Goal: Information Seeking & Learning: Learn about a topic

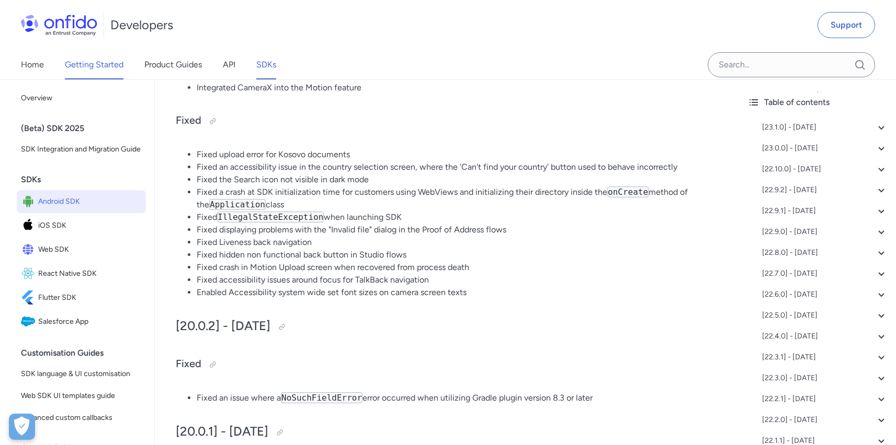
click at [116, 73] on link "Getting Started" at bounding box center [94, 64] width 59 height 29
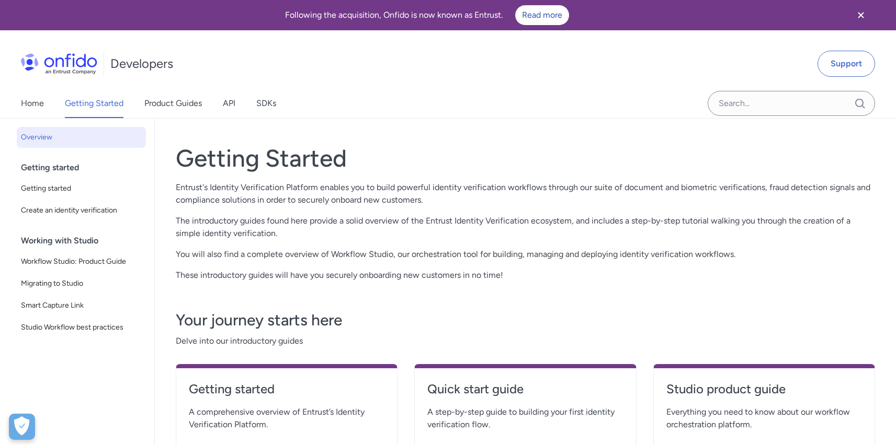
click at [222, 102] on div "Home Getting Started Product Guides API SDKs" at bounding box center [159, 103] width 318 height 29
click at [226, 101] on link "API" at bounding box center [229, 103] width 13 height 29
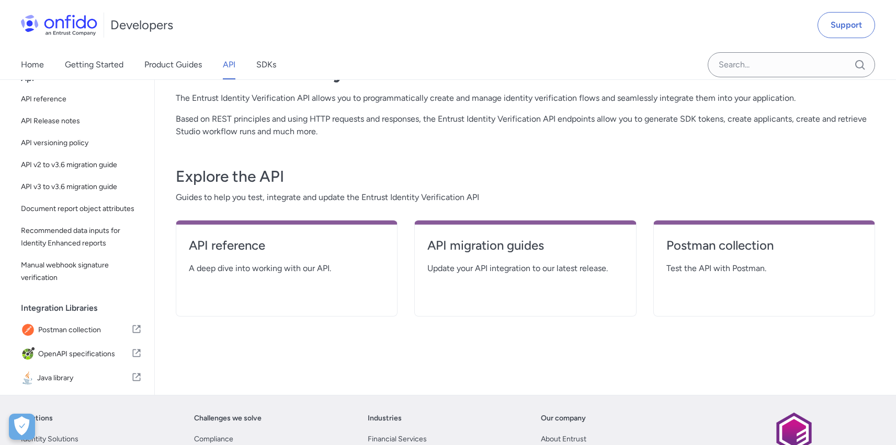
scroll to position [89, 0]
click at [236, 247] on h4 "API reference" at bounding box center [287, 246] width 196 height 17
select select "http"
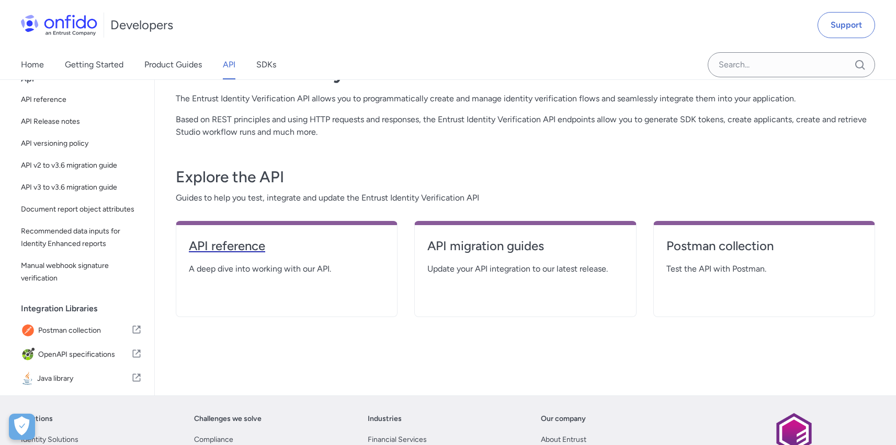
select select "http"
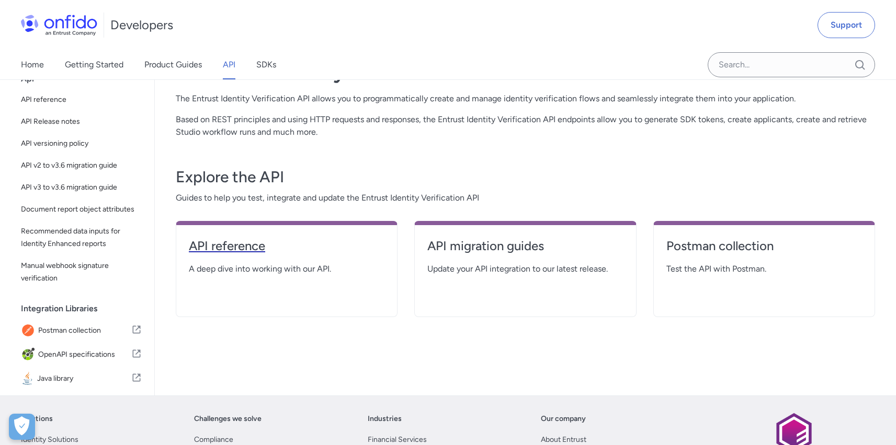
select select "http"
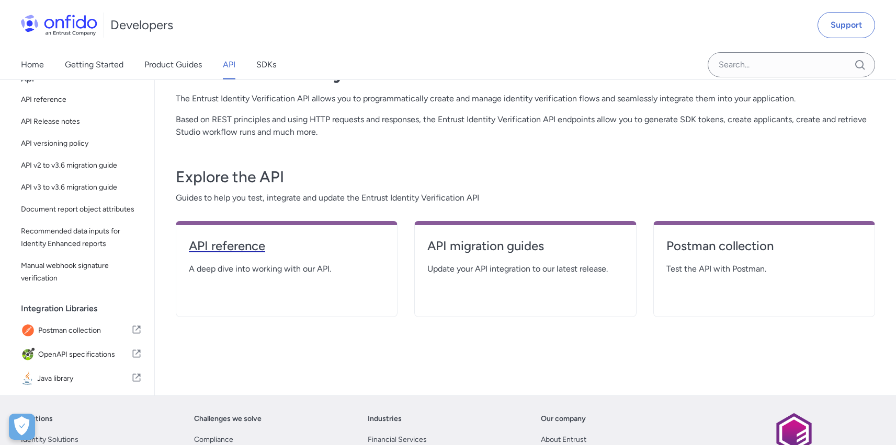
select select "http"
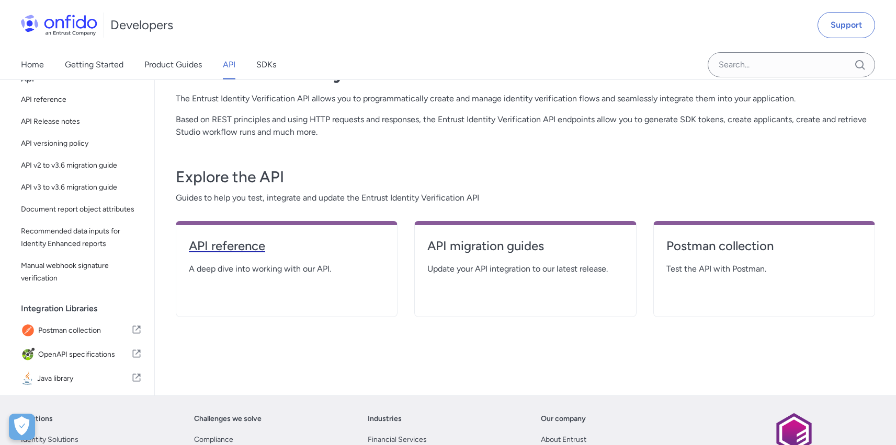
select select "http"
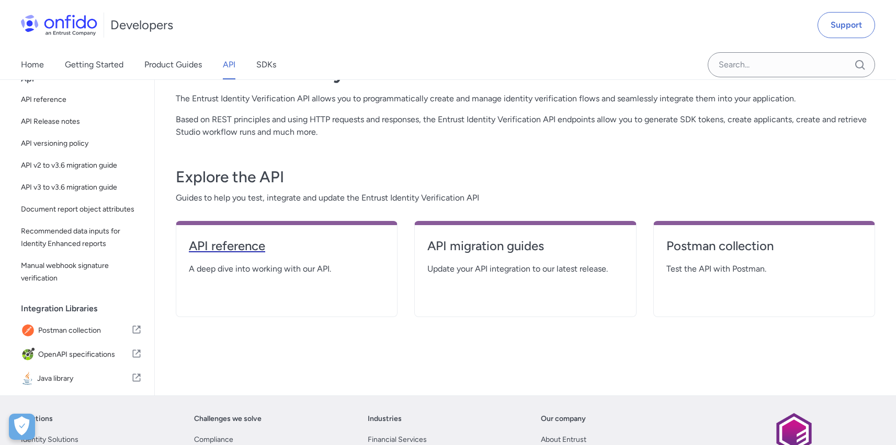
select select "http"
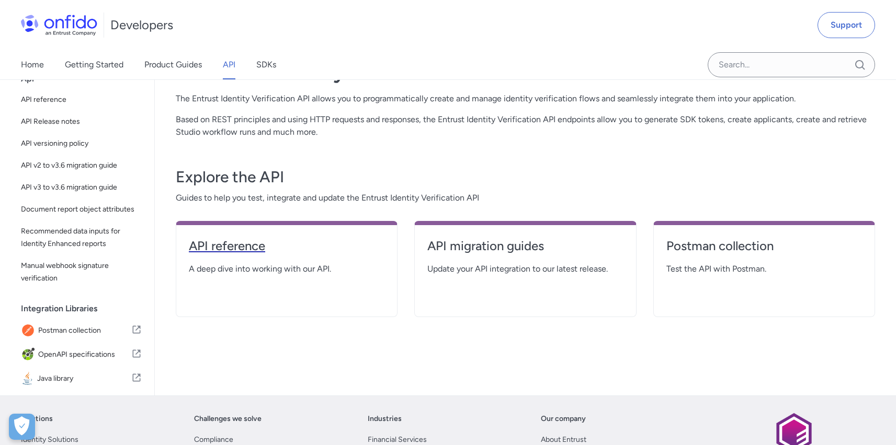
select select "http"
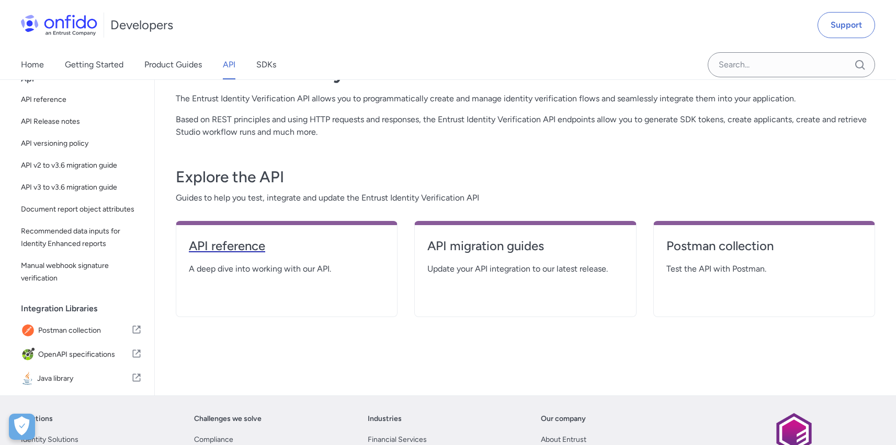
select select "http"
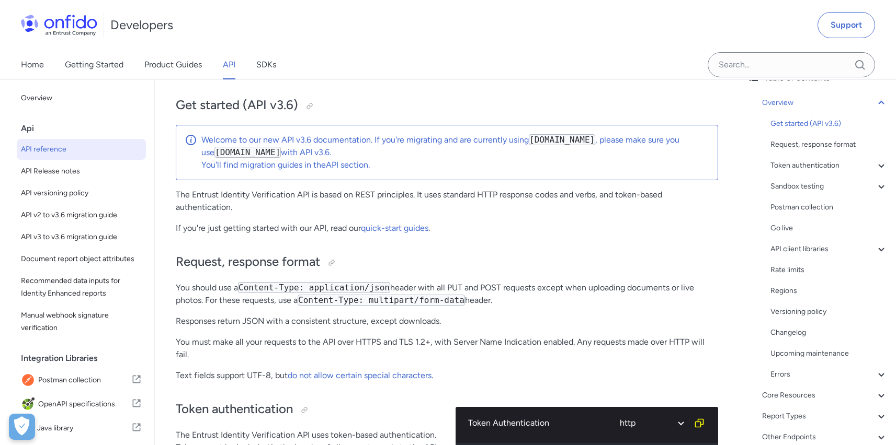
scroll to position [132, 0]
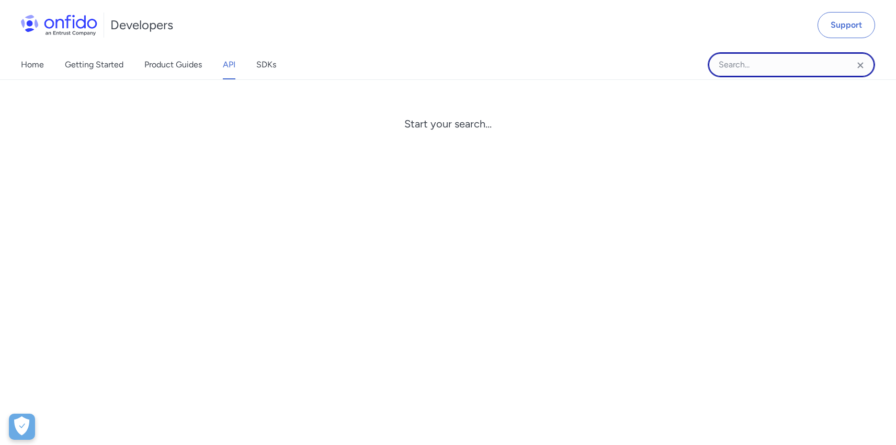
click at [818, 55] on input "Onfido search input field" at bounding box center [790, 64] width 167 height 25
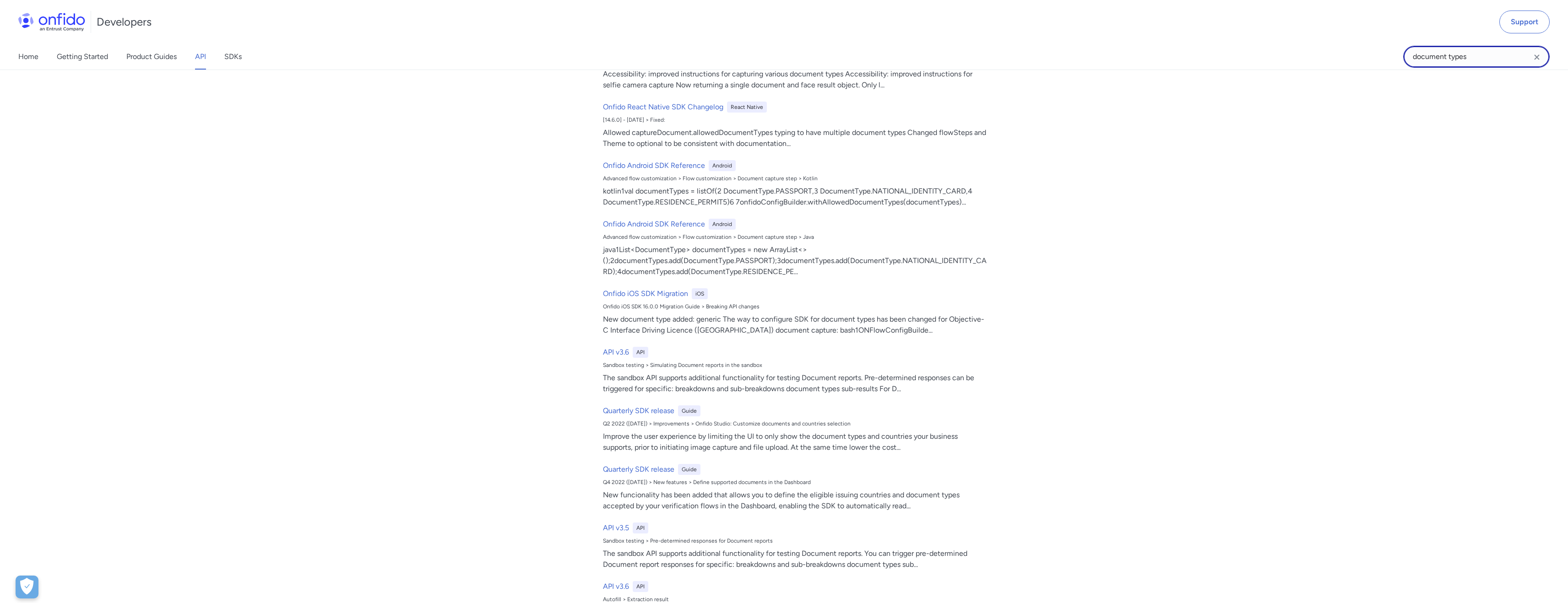
scroll to position [307, 0]
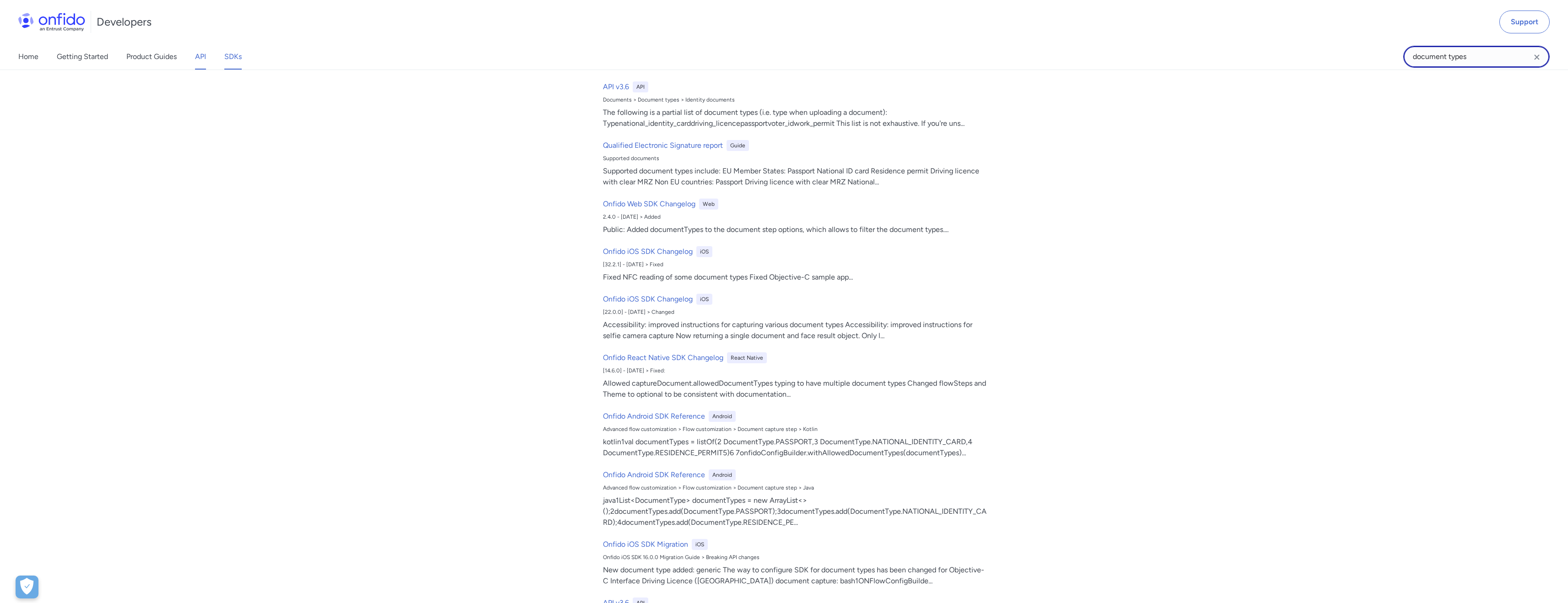
type input "document types"
click at [230, 54] on link "SDKs" at bounding box center [233, 56] width 18 height 25
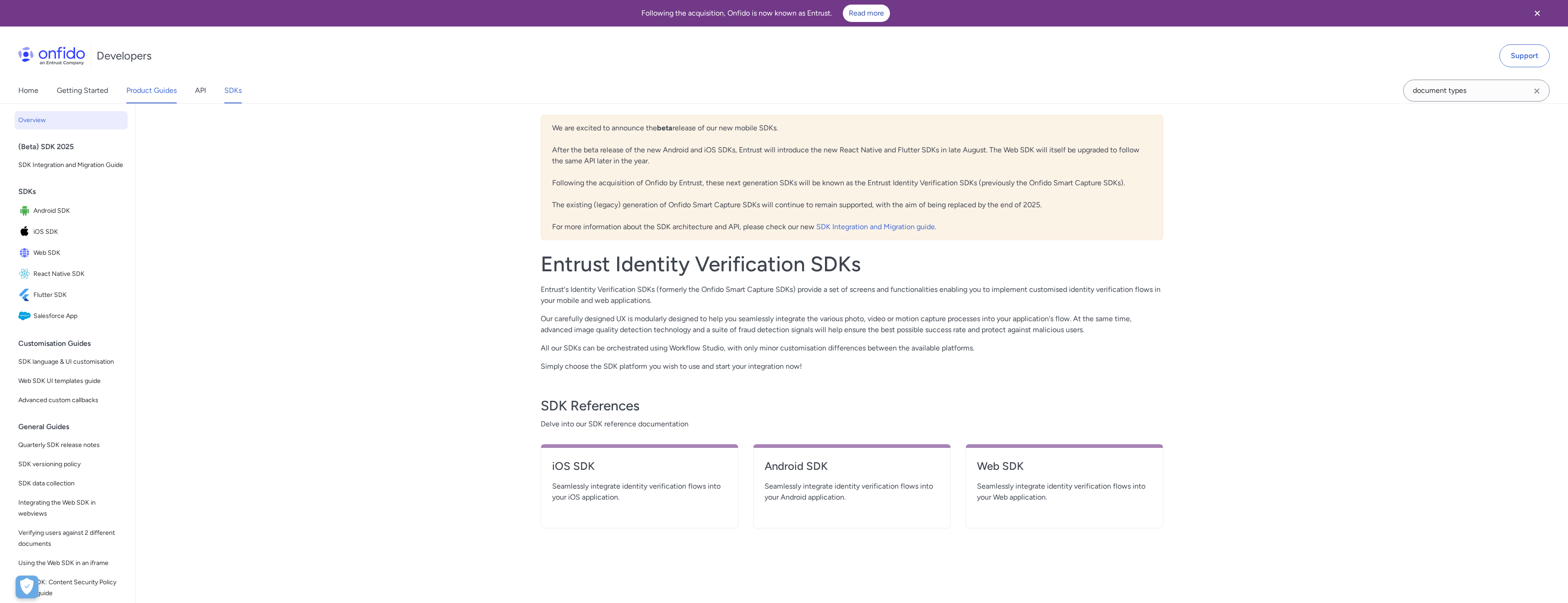
click at [155, 95] on link "Product Guides" at bounding box center [151, 90] width 51 height 25
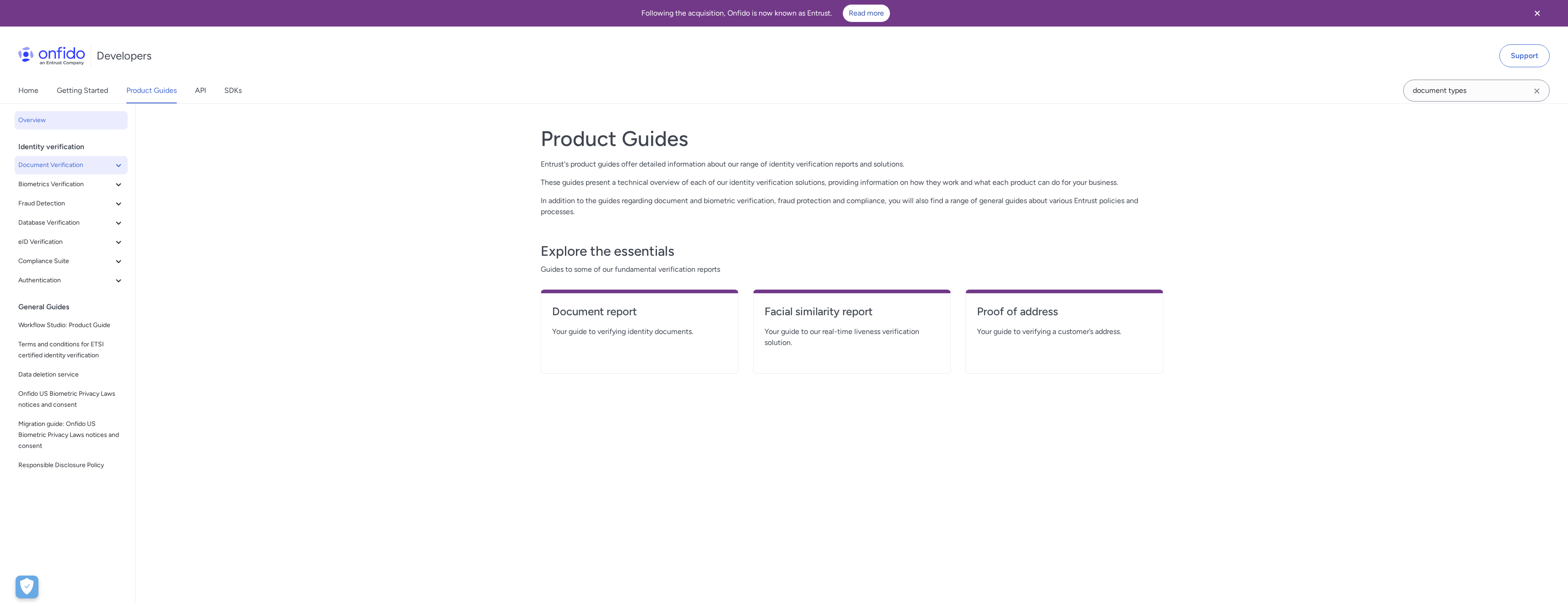
click at [95, 165] on span "Document Verification" at bounding box center [66, 165] width 95 height 11
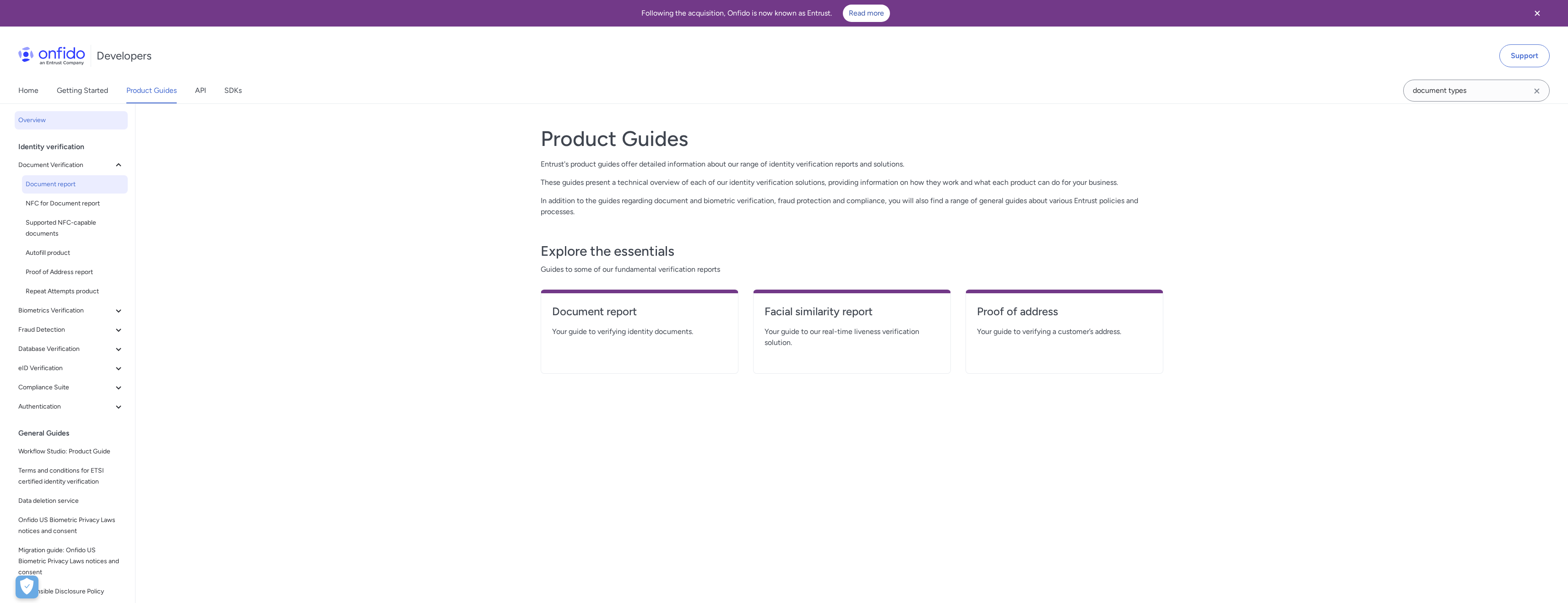
click at [75, 184] on span "Document report" at bounding box center [74, 184] width 98 height 11
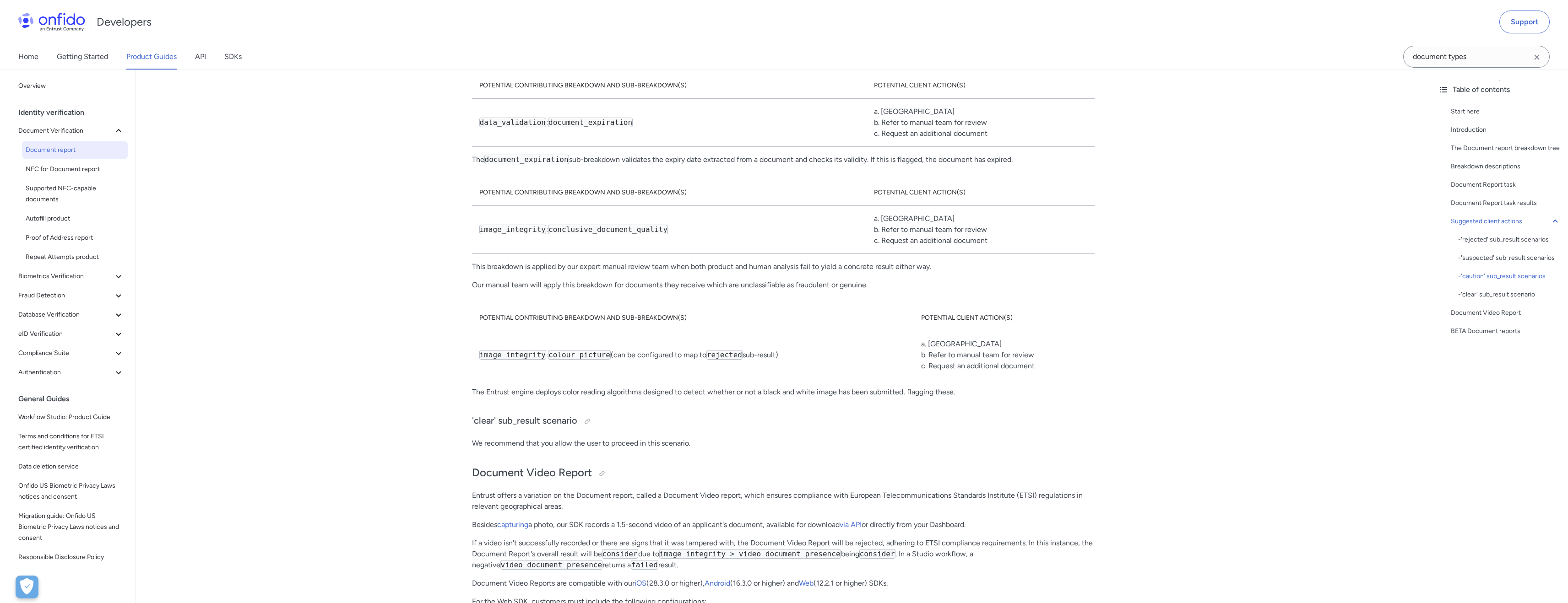
scroll to position [6380, 0]
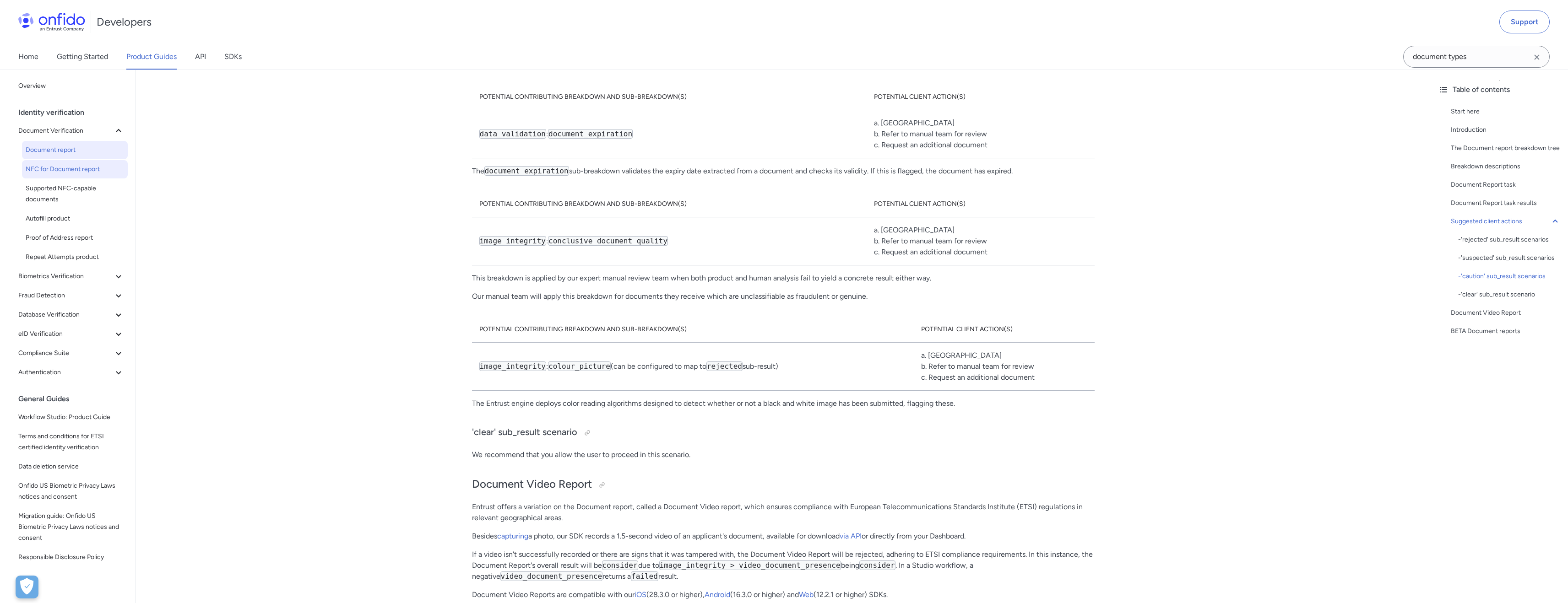
click at [62, 168] on span "NFC for Document report" at bounding box center [74, 169] width 98 height 11
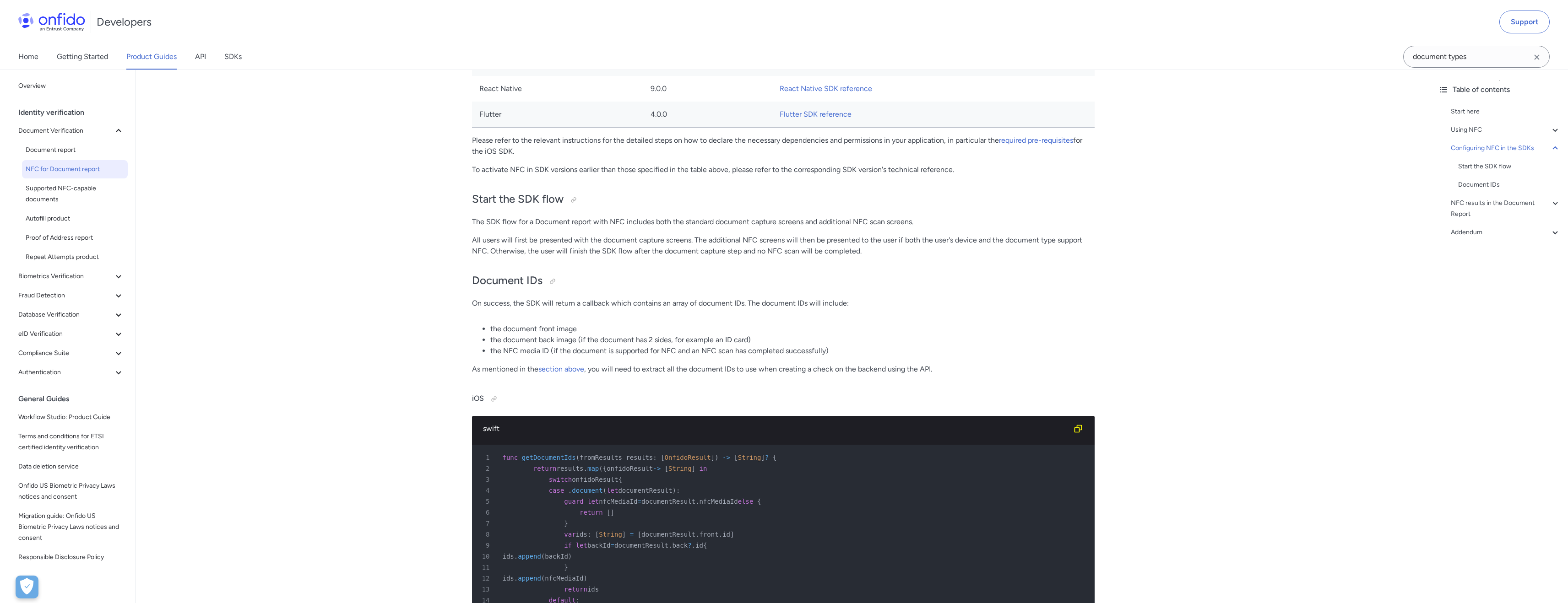
scroll to position [1684, 0]
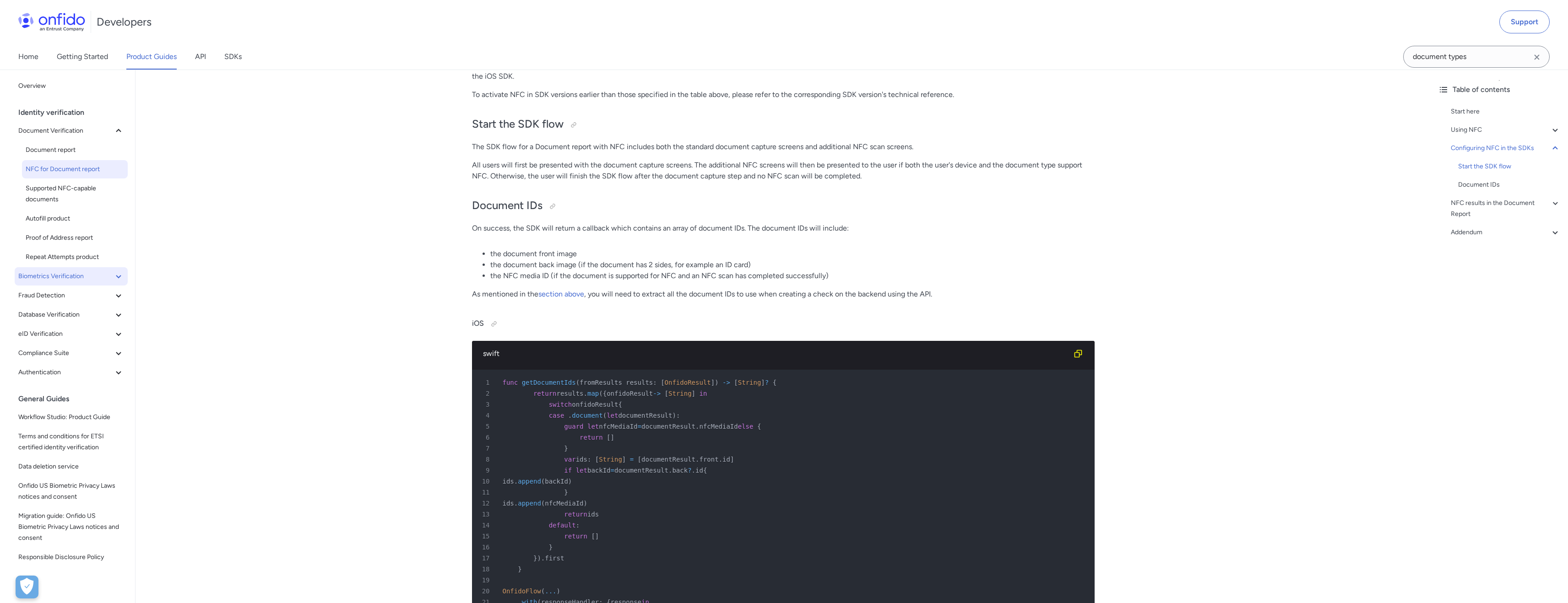
click at [103, 277] on span "Biometrics Verification" at bounding box center [66, 277] width 95 height 11
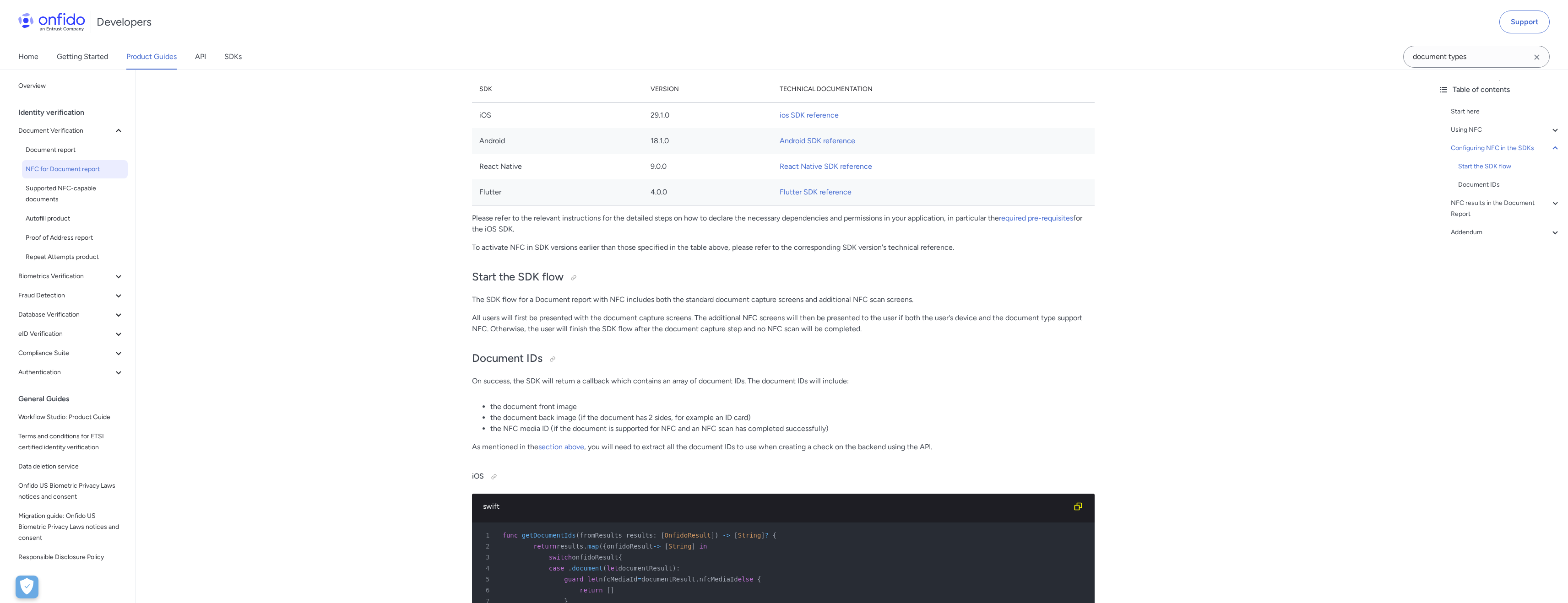
scroll to position [1486, 0]
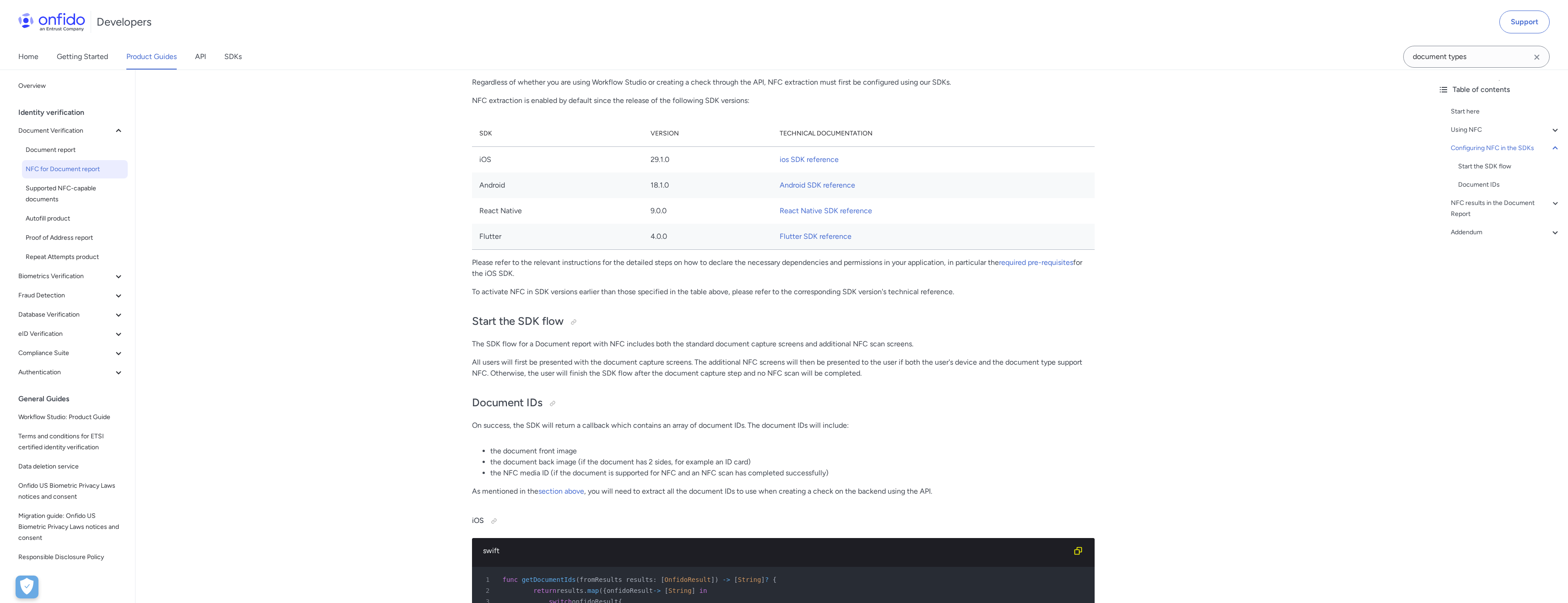
click at [136, 55] on link "Product Guides" at bounding box center [151, 56] width 51 height 25
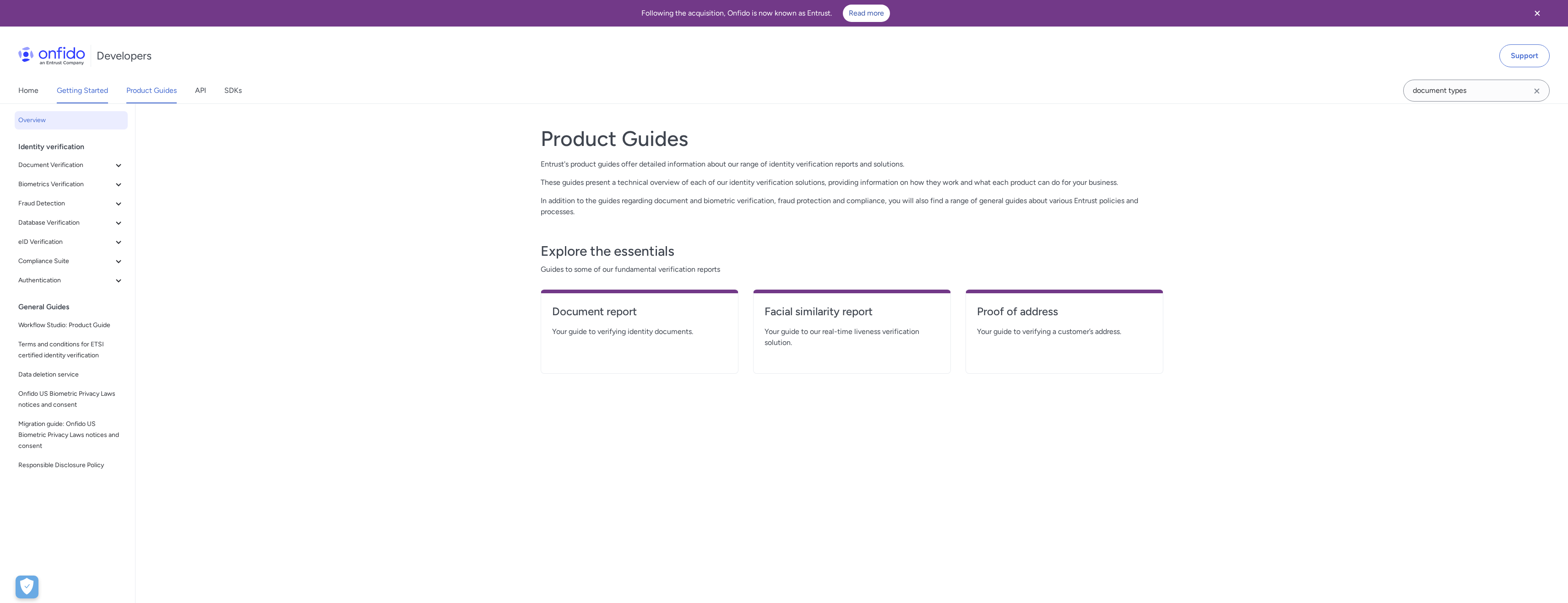
click at [102, 91] on link "Getting Started" at bounding box center [82, 90] width 52 height 25
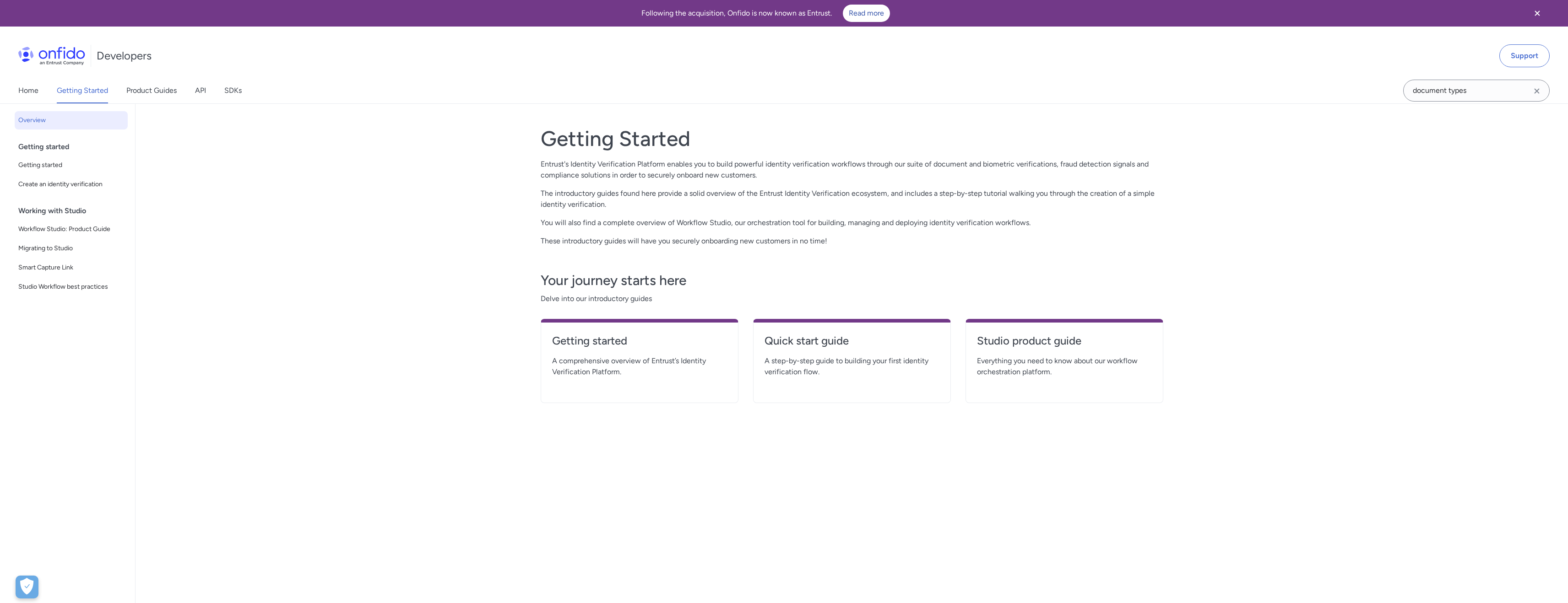
click at [82, 174] on div "Getting started Getting started Create an identity verification" at bounding box center [74, 169] width 113 height 64
click at [81, 179] on span "Create an identity verification" at bounding box center [71, 184] width 106 height 11
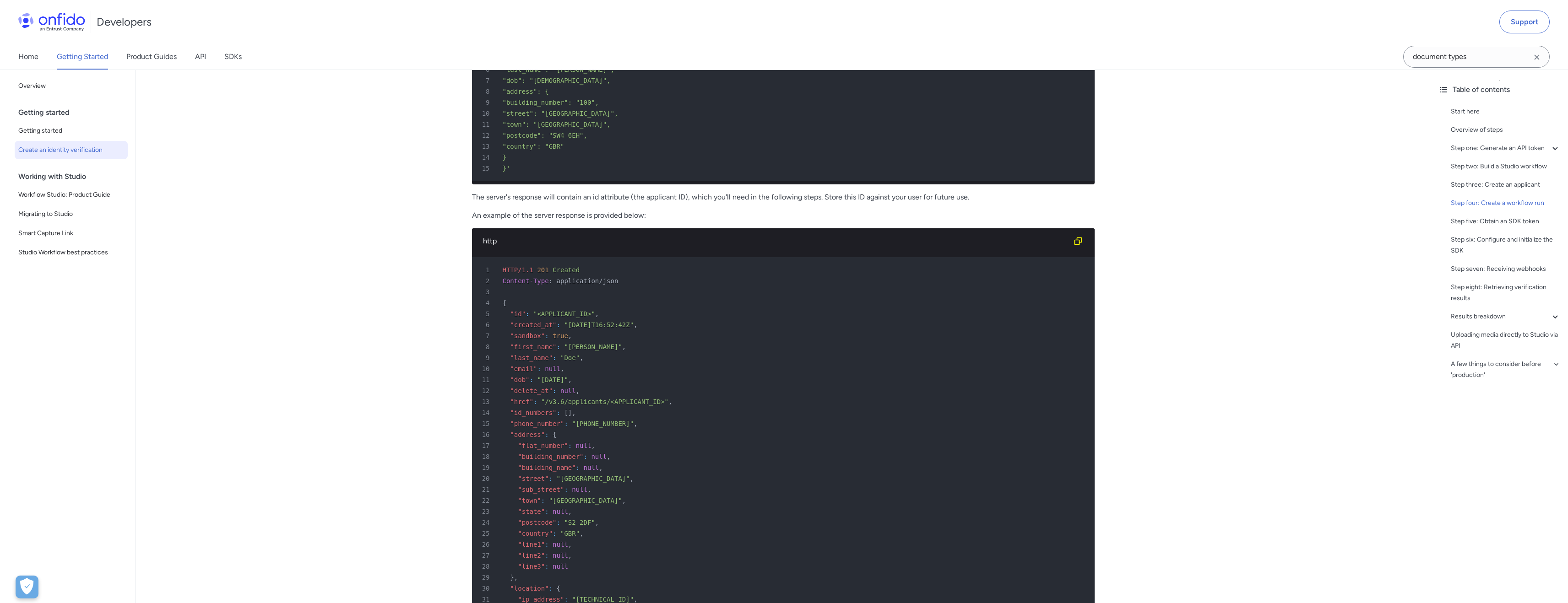
scroll to position [1478, 0]
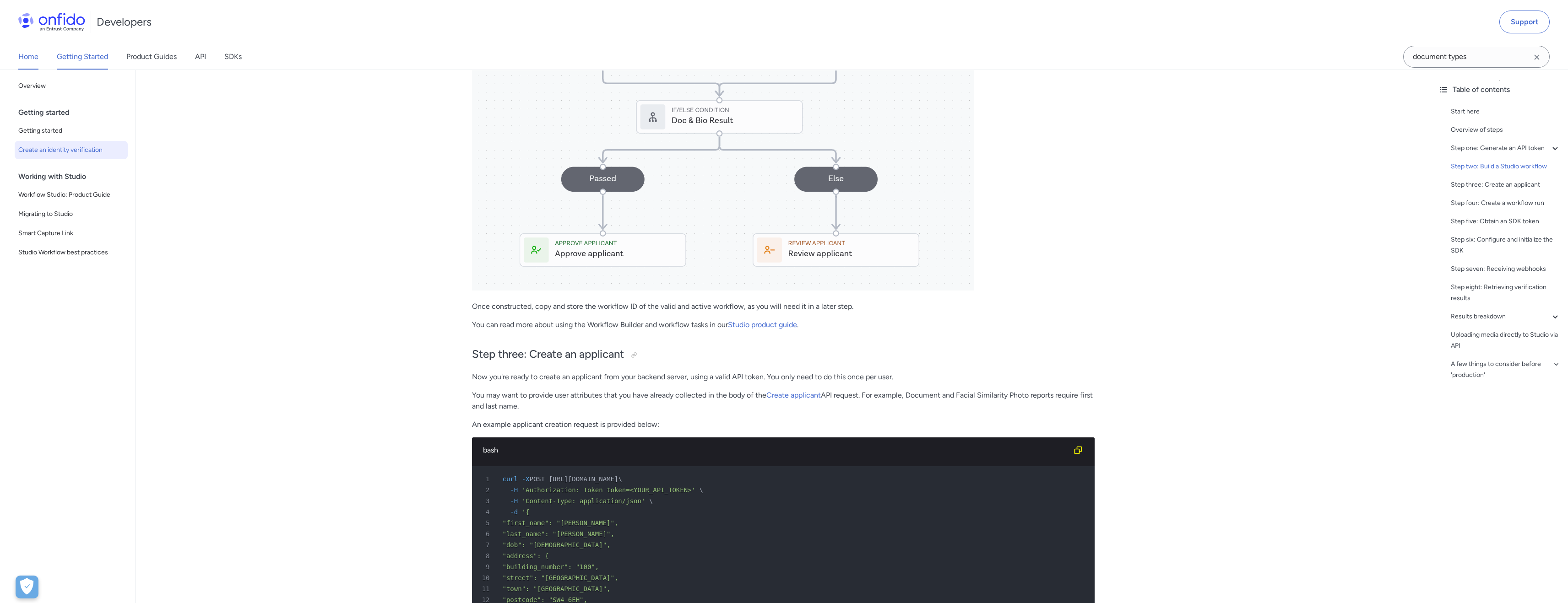
click at [30, 60] on link "Home" at bounding box center [28, 56] width 20 height 25
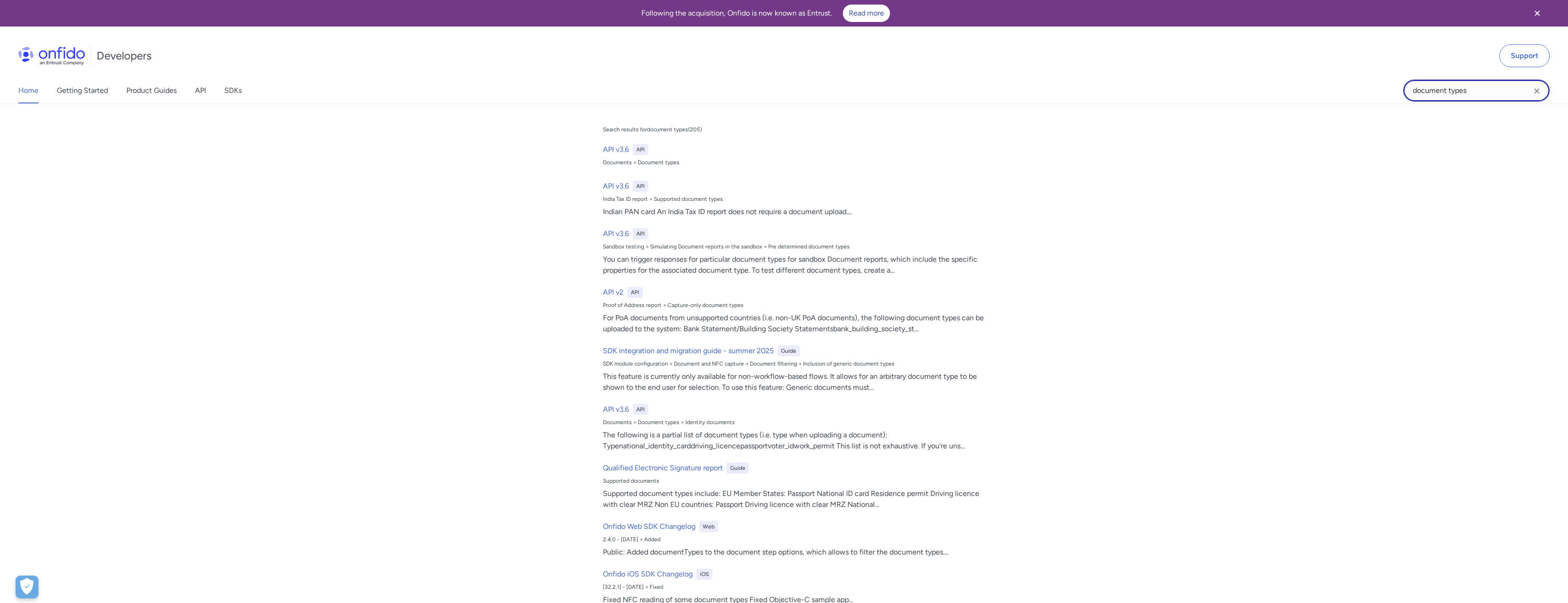
click at [1473, 88] on input "document types" at bounding box center [1476, 90] width 146 height 22
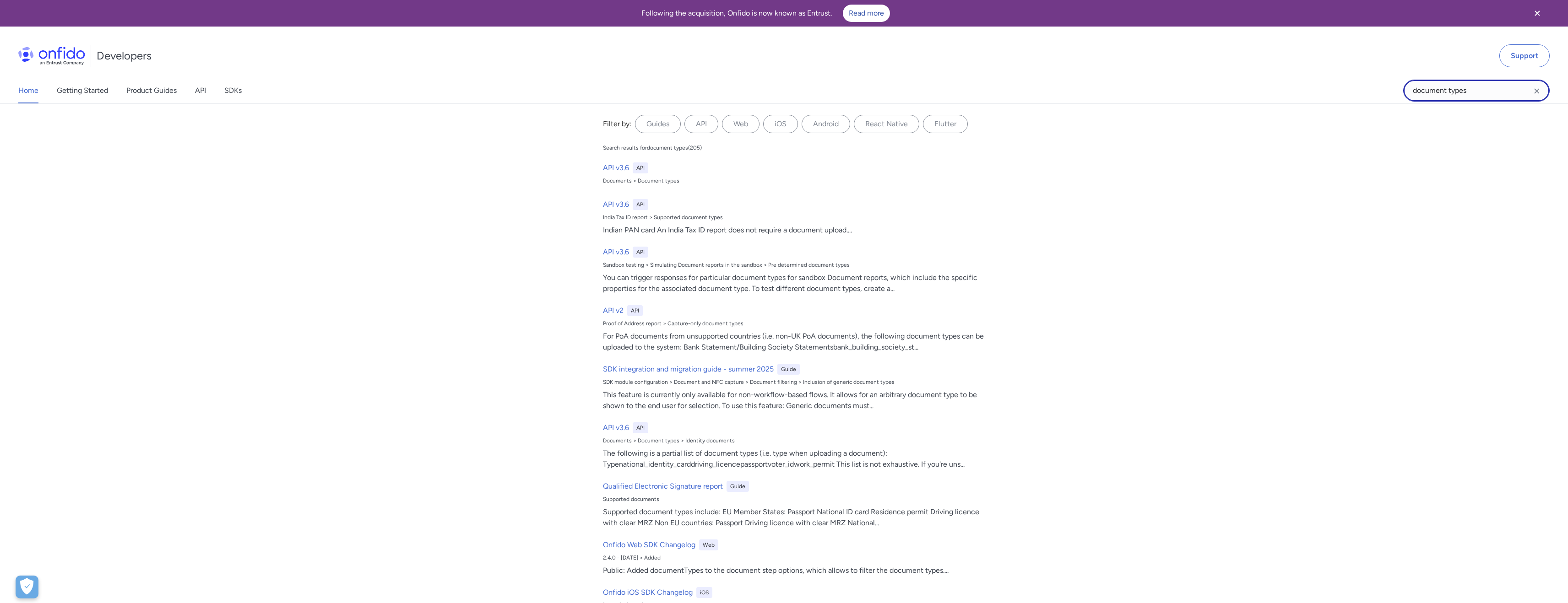
drag, startPoint x: 1473, startPoint y: 92, endPoint x: 1306, endPoint y: 78, distance: 167.6
click at [1306, 78] on div "Home Getting Started Product Guides API SDKs document types document types Filt…" at bounding box center [784, 90] width 1568 height 25
type input "openapi"
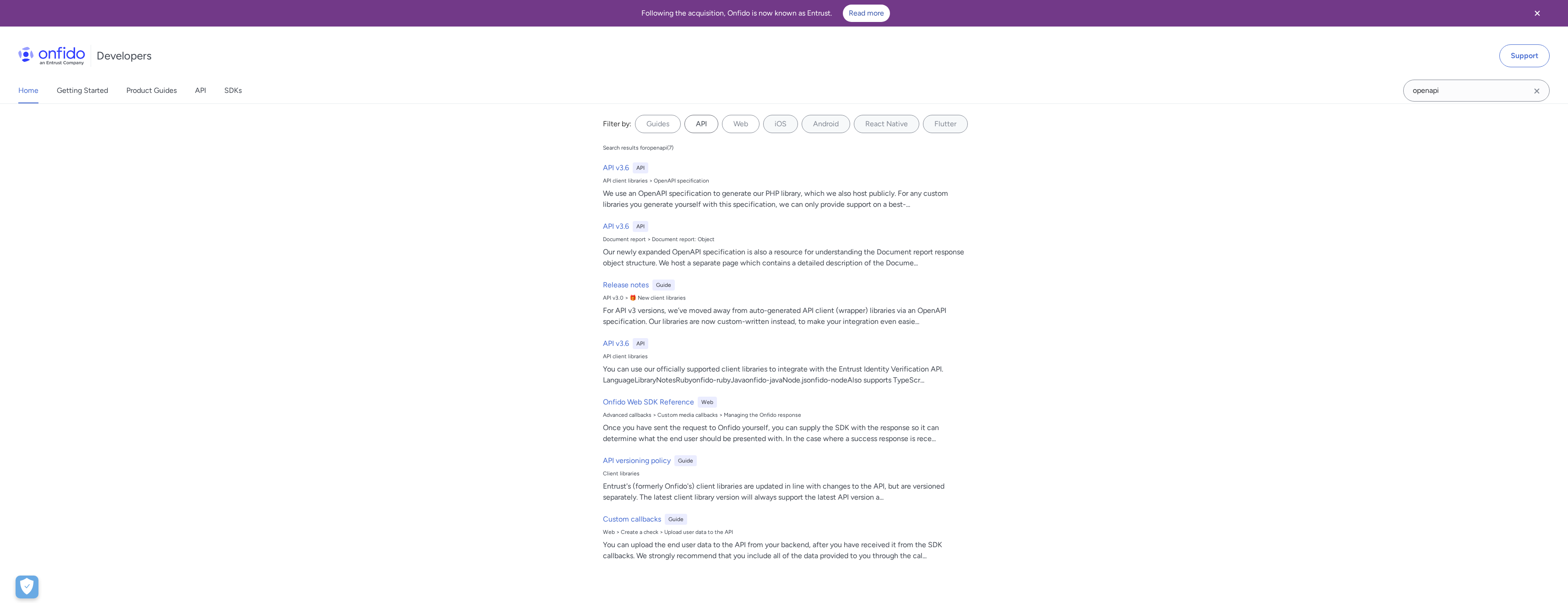
click at [707, 122] on label "API" at bounding box center [701, 123] width 34 height 18
click at [0, 0] on input "API" at bounding box center [0, 0] width 0 height 0
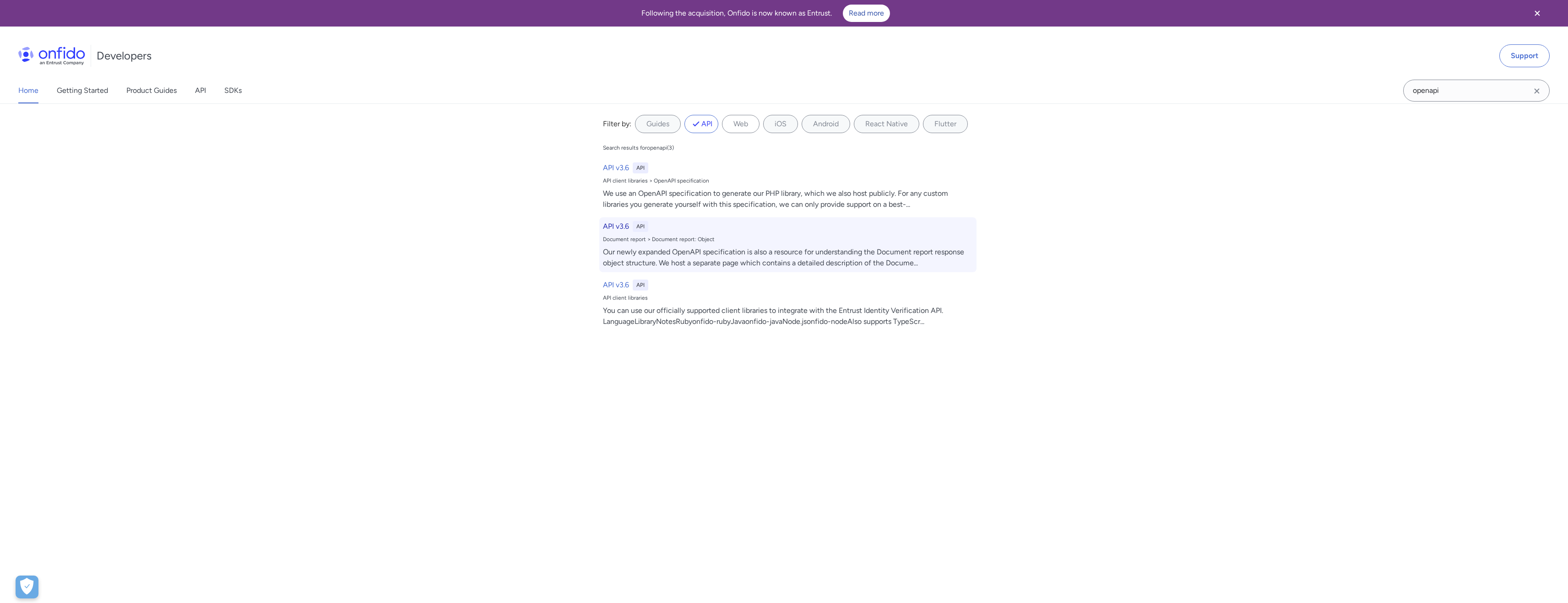
click at [658, 237] on div "Document report > Document report: Object" at bounding box center [788, 239] width 369 height 7
